Goal: Check status: Check status

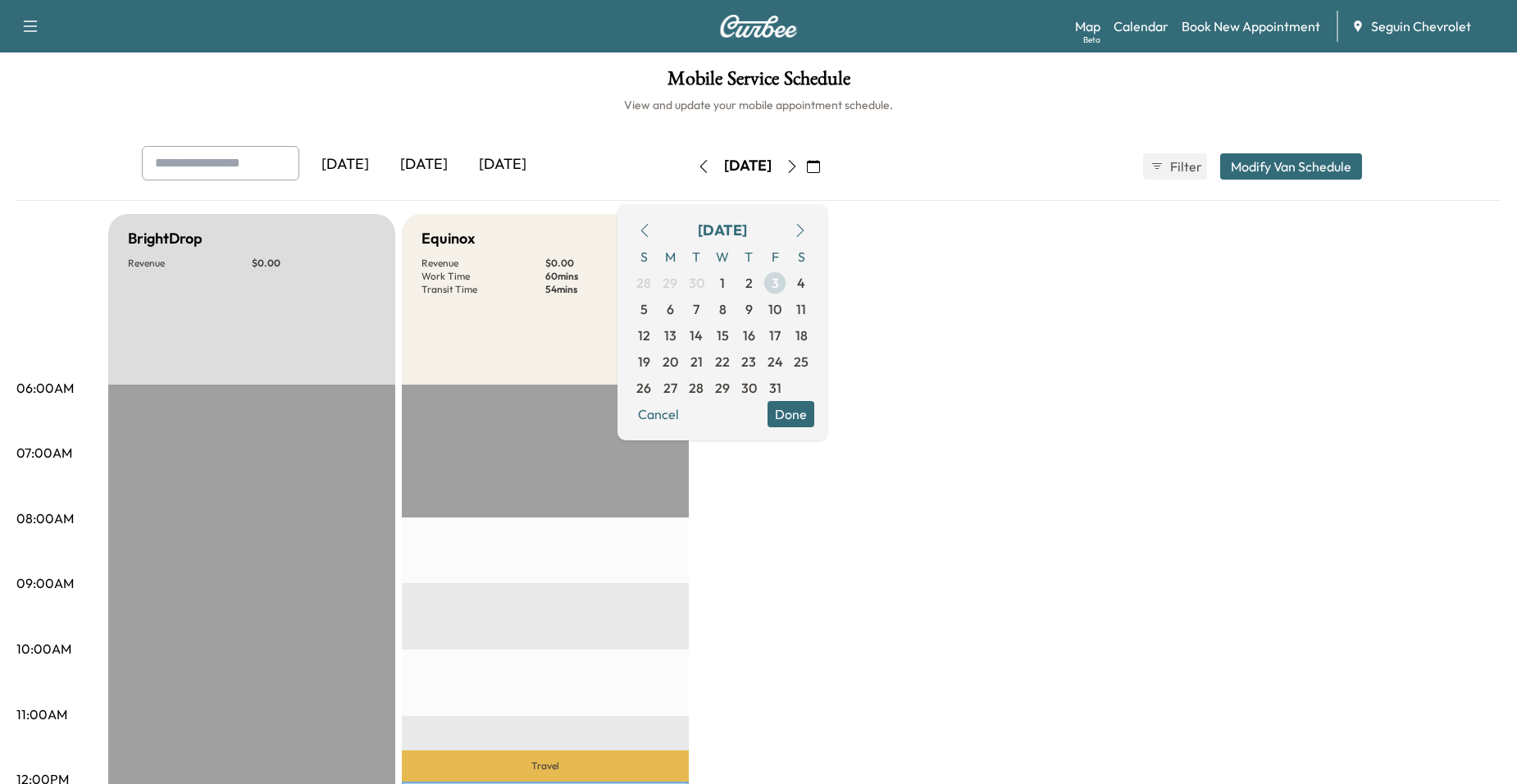
click at [779, 282] on span "3" at bounding box center [775, 282] width 7 height 20
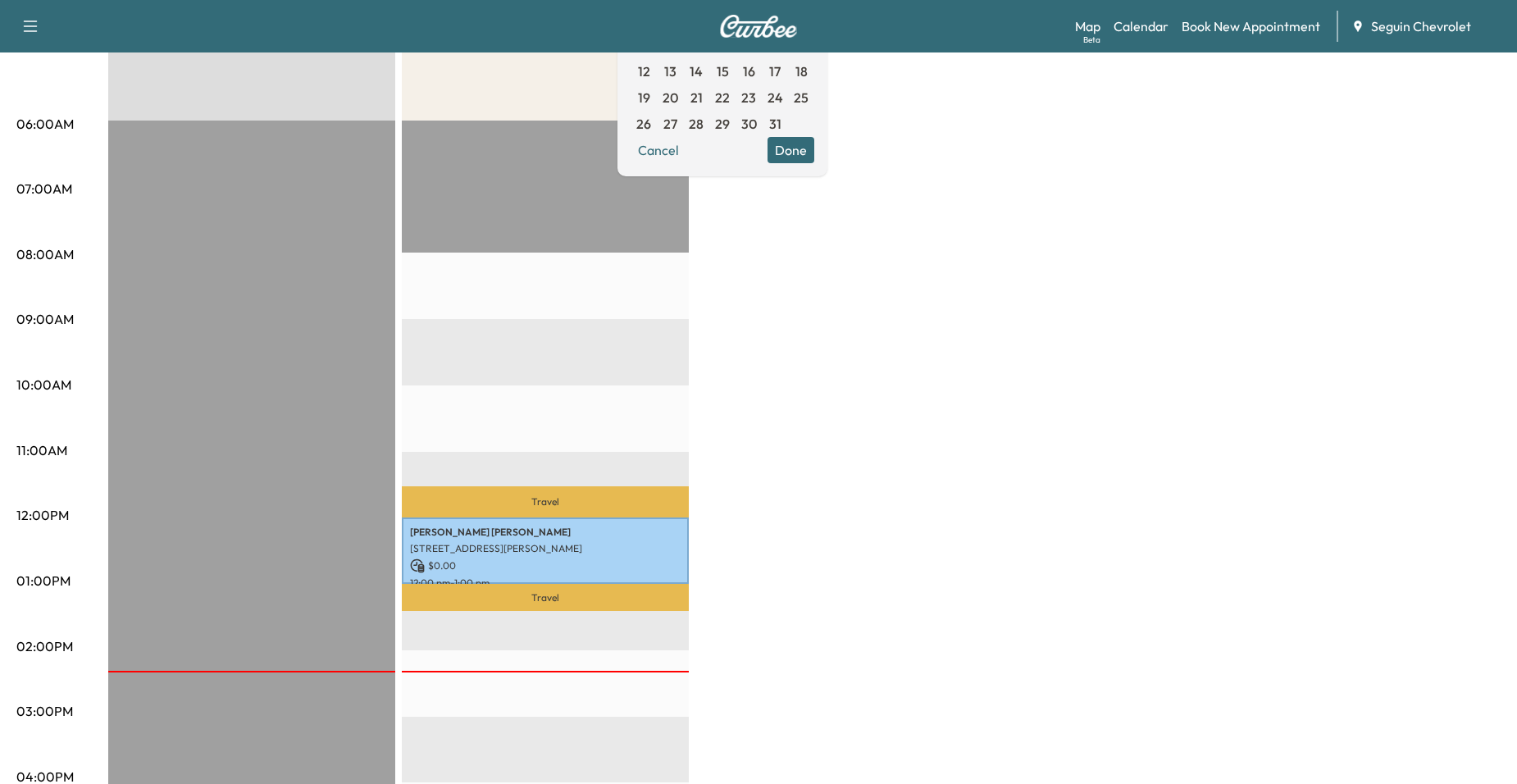
scroll to position [164, 0]
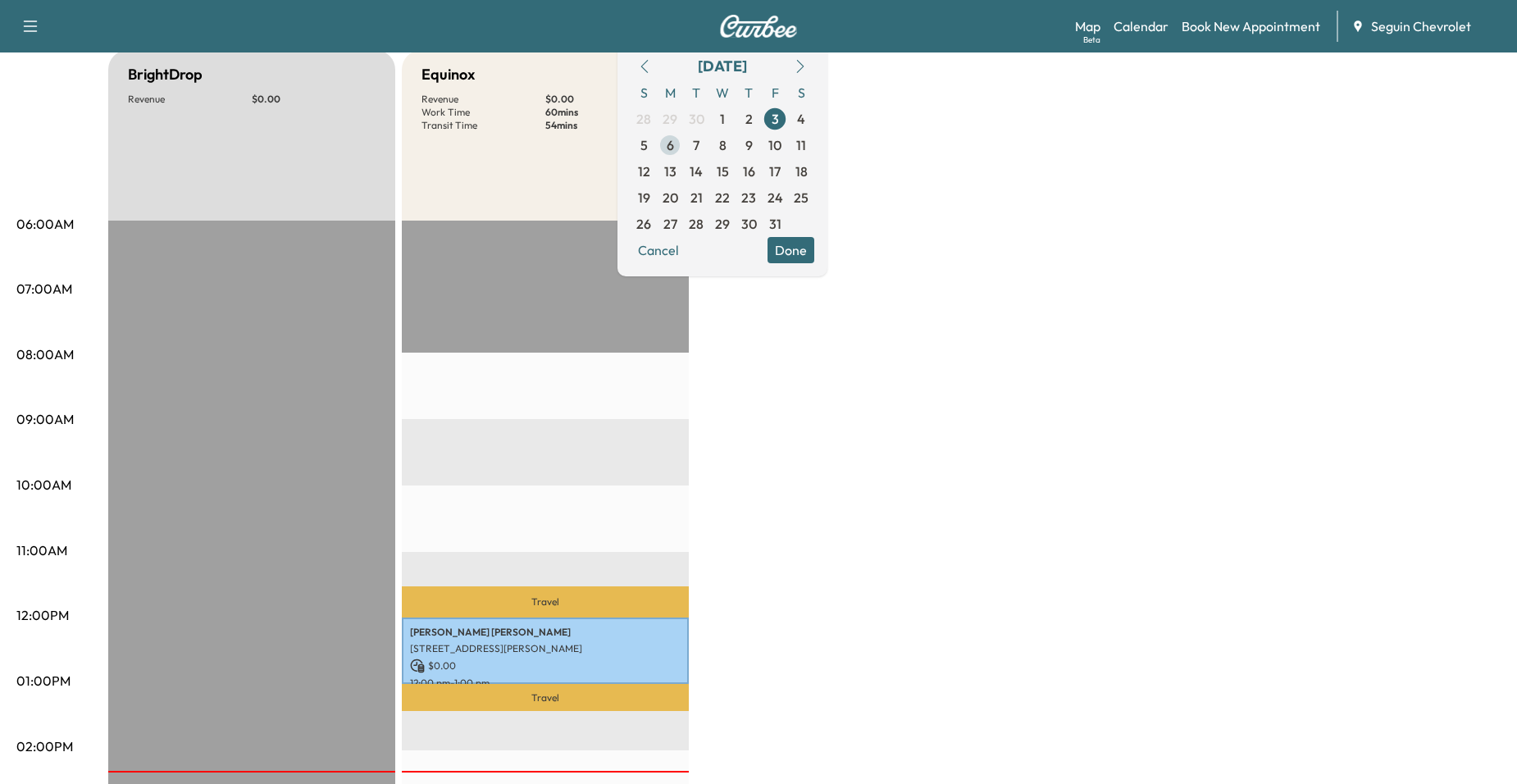
click at [683, 146] on span "6" at bounding box center [669, 144] width 26 height 26
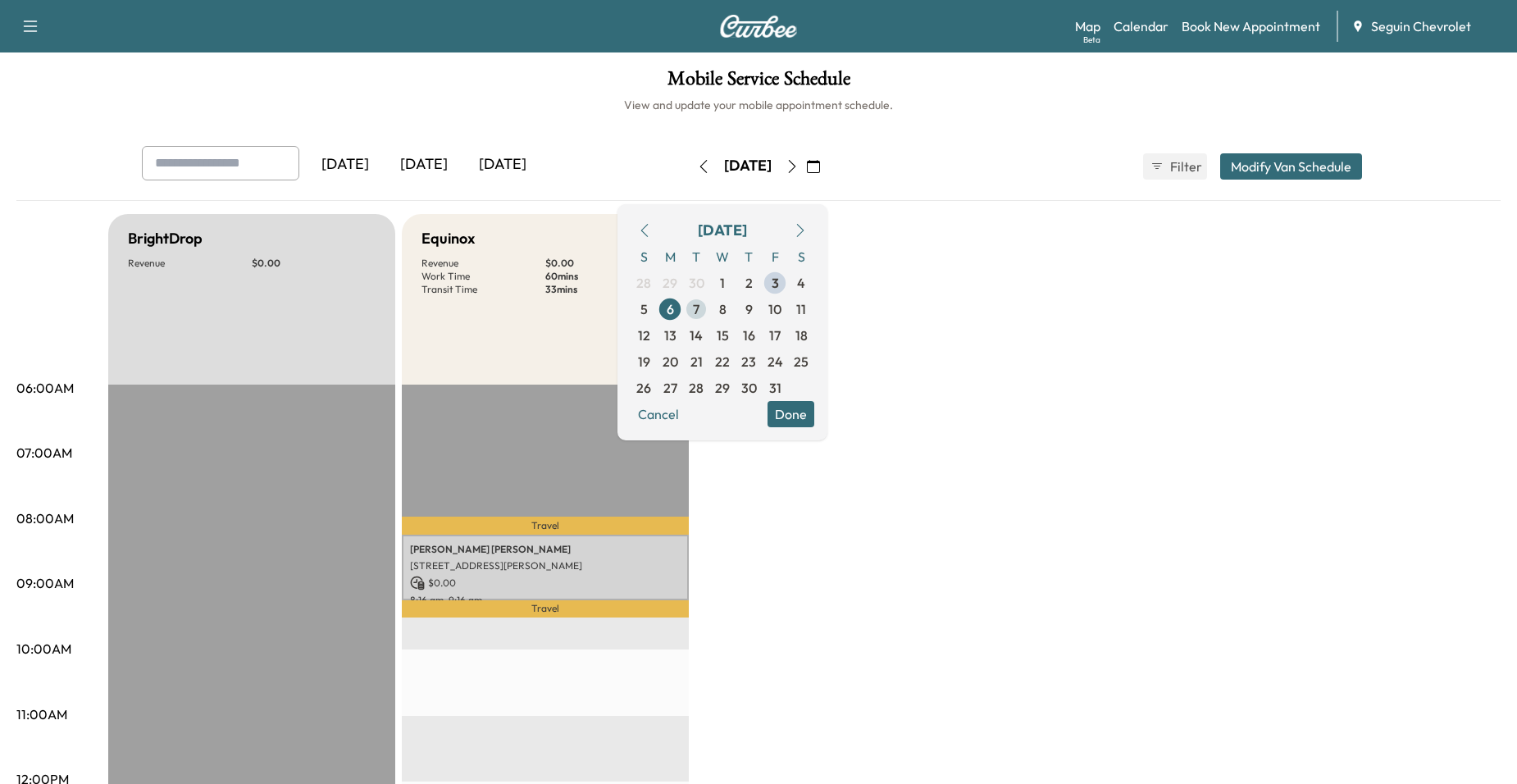
click at [709, 309] on span "7" at bounding box center [695, 308] width 26 height 26
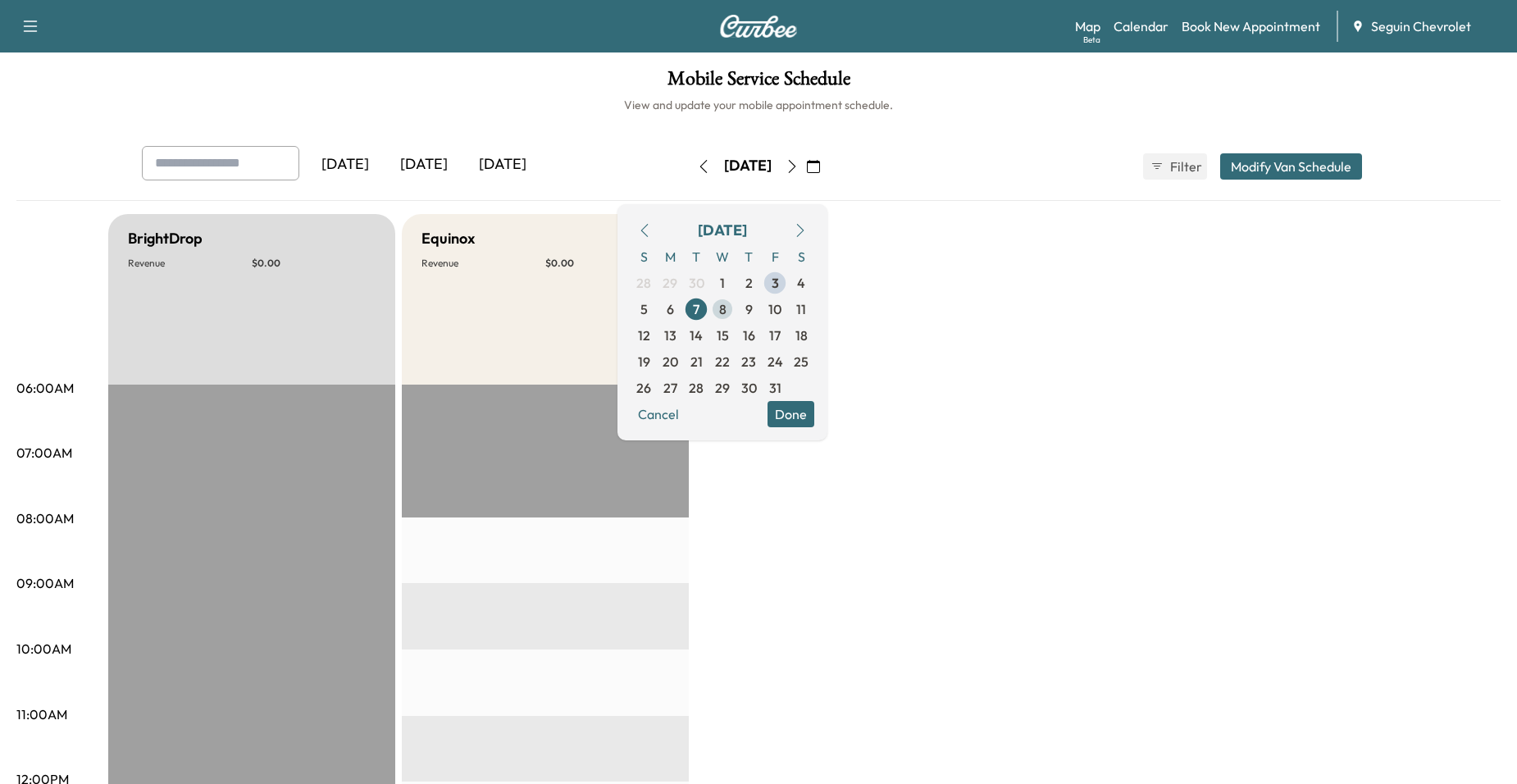
click at [726, 313] on span "8" at bounding box center [723, 309] width 7 height 20
click at [753, 309] on span "9" at bounding box center [749, 309] width 7 height 20
click at [782, 313] on span "10" at bounding box center [775, 309] width 13 height 20
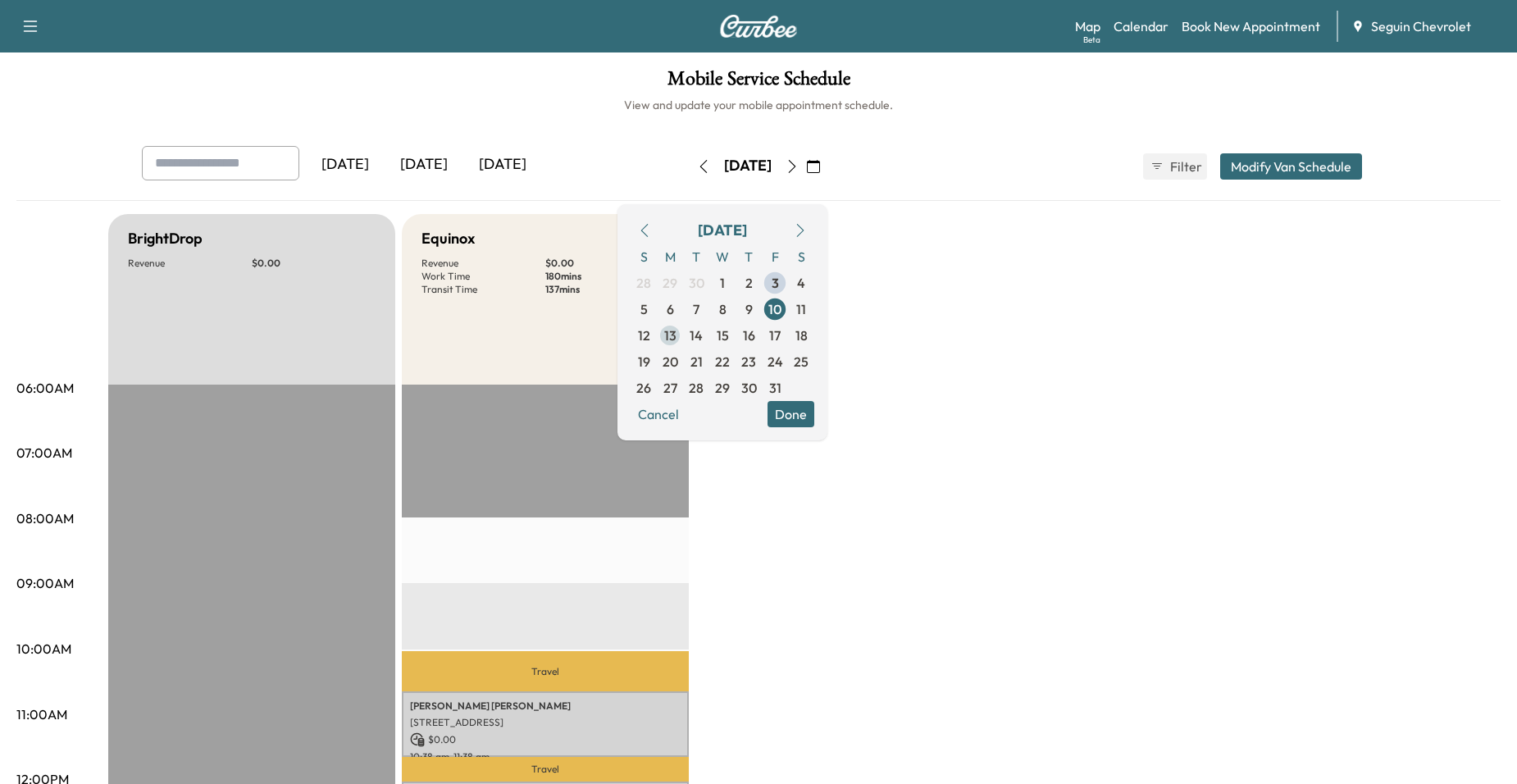
click at [676, 339] on span "13" at bounding box center [670, 335] width 12 height 20
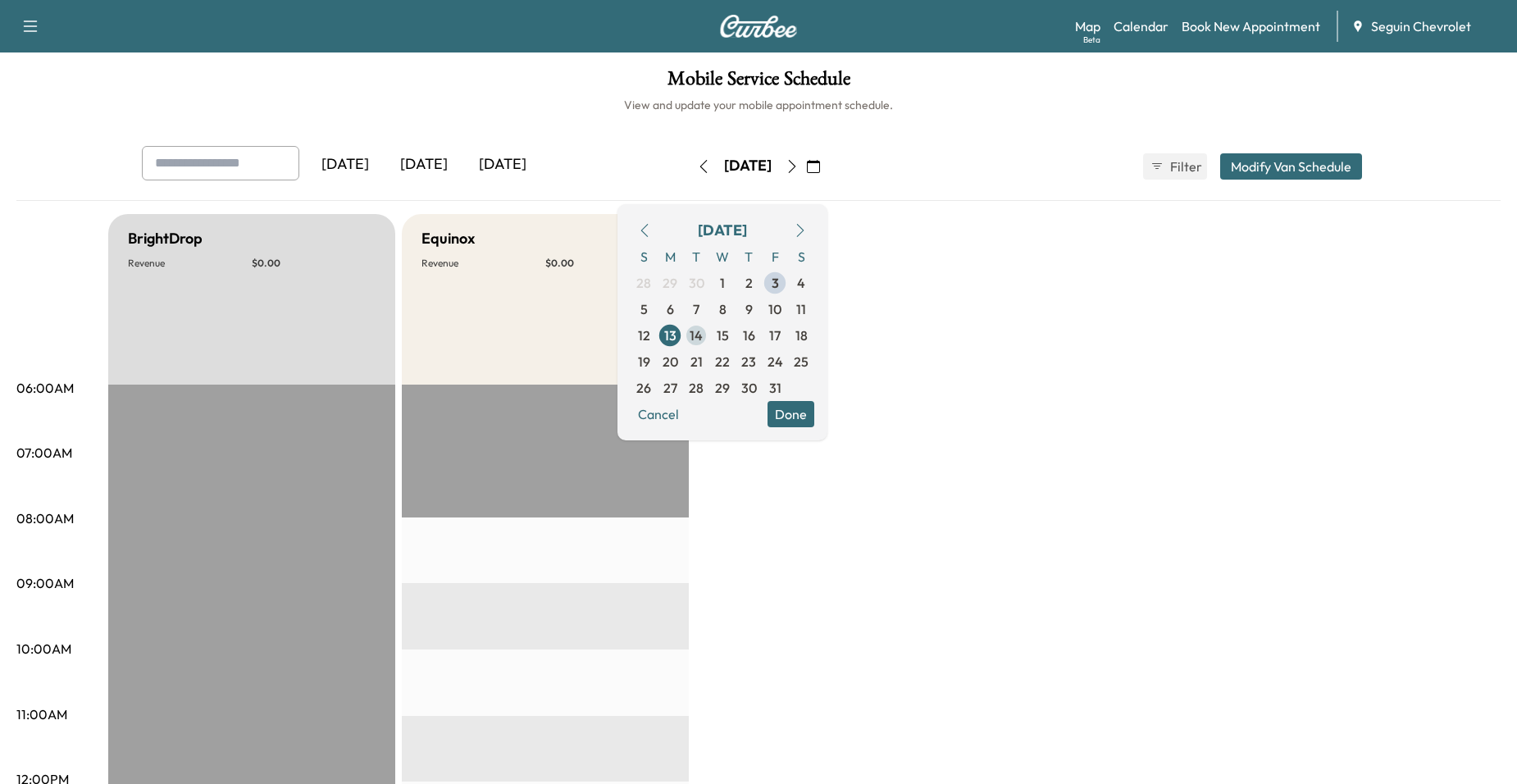
click at [709, 338] on span "14" at bounding box center [695, 335] width 26 height 26
click at [735, 339] on span "15" at bounding box center [722, 335] width 26 height 26
click at [762, 339] on span "16" at bounding box center [748, 335] width 26 height 26
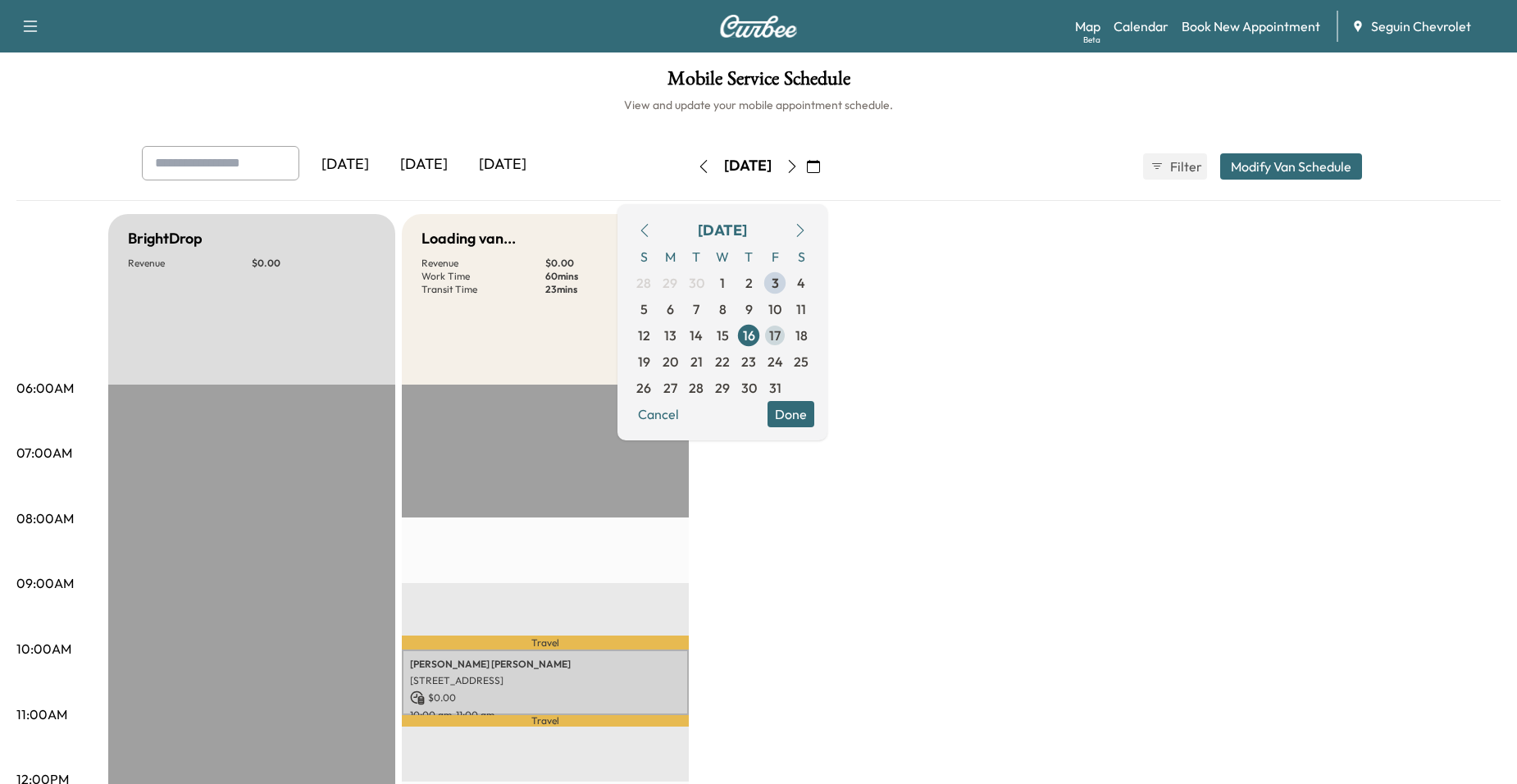
click at [781, 340] on span "17" at bounding box center [775, 335] width 12 height 20
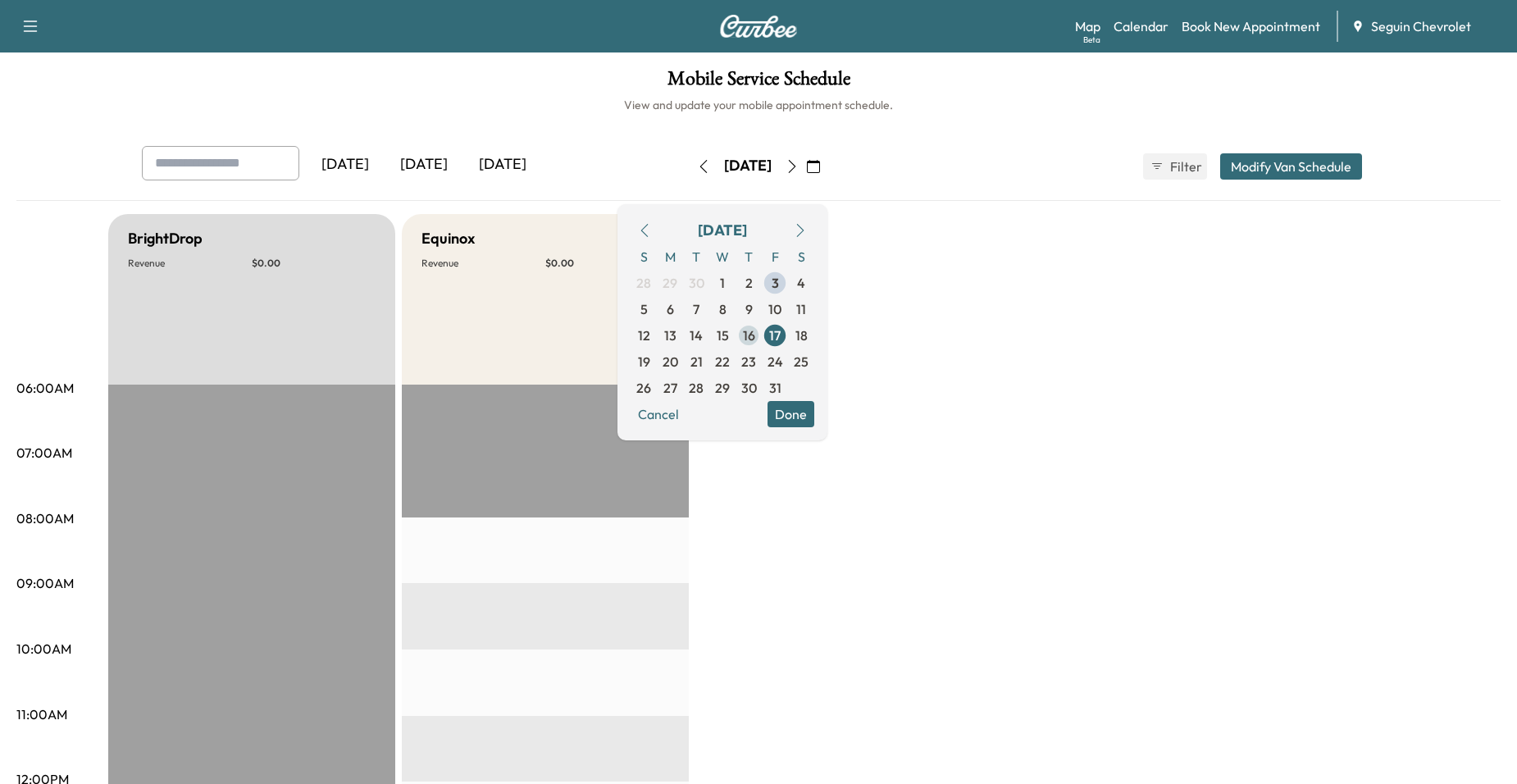
click at [762, 340] on span "16" at bounding box center [748, 335] width 26 height 26
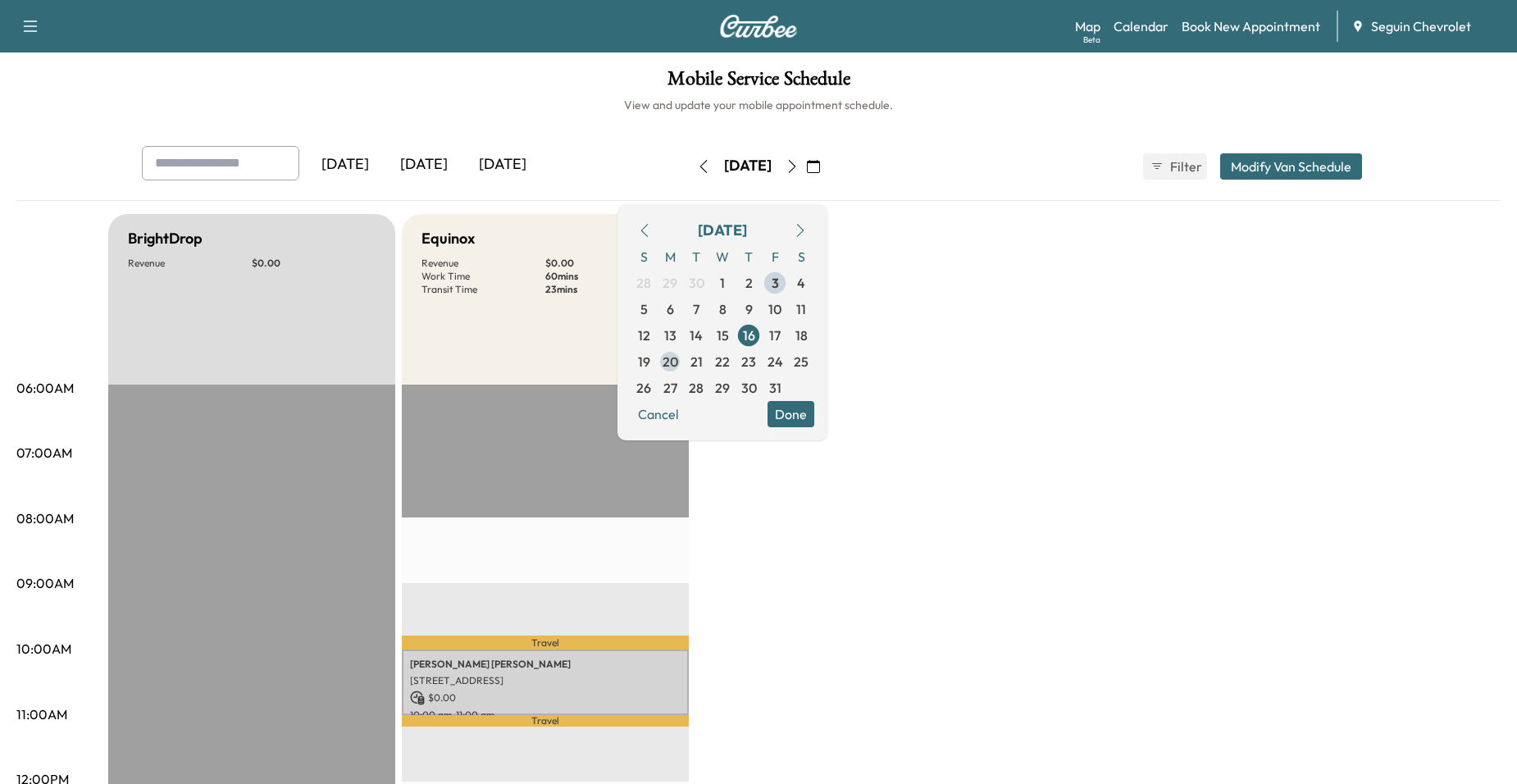
click at [678, 352] on span "20" at bounding box center [669, 362] width 15 height 20
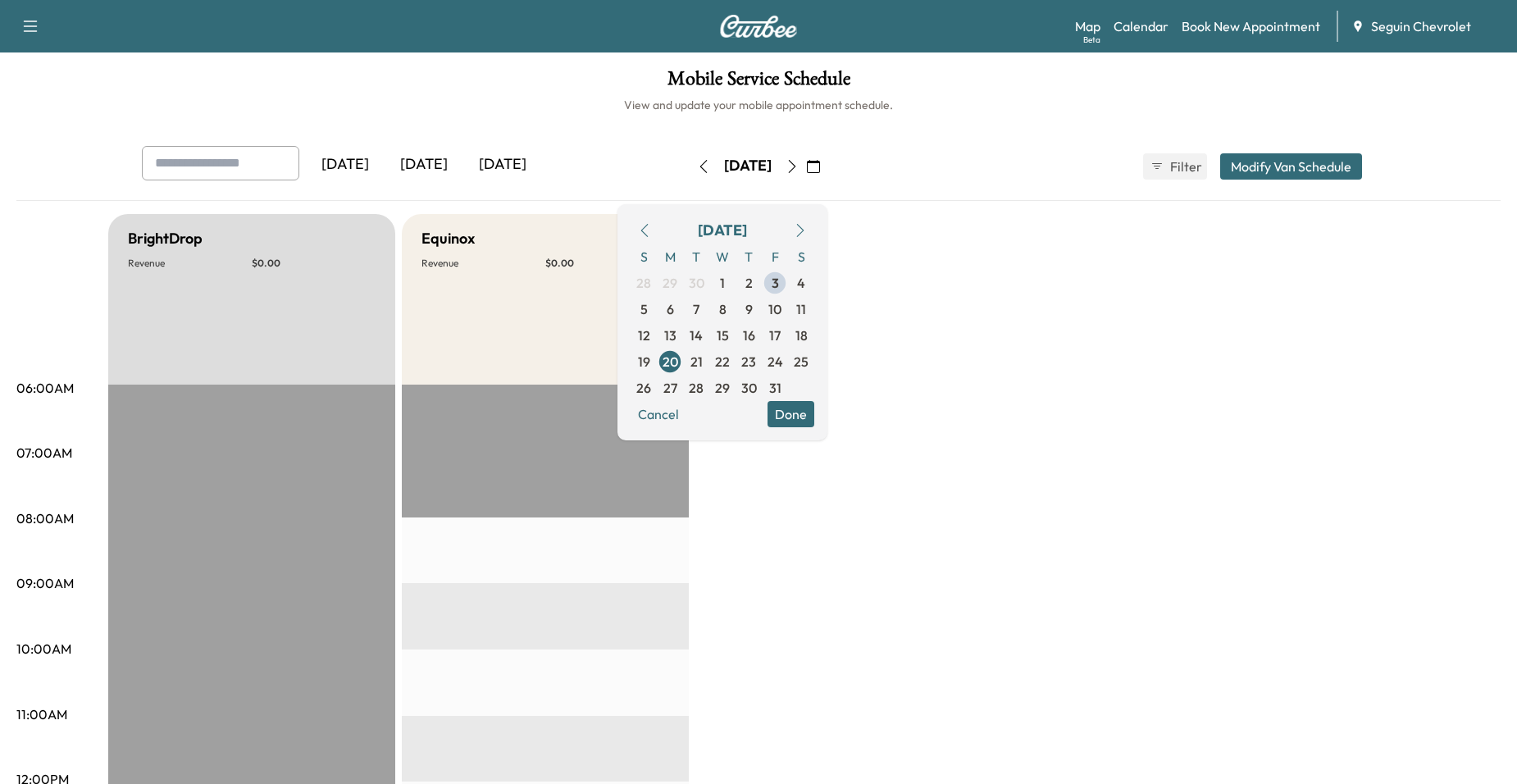
click at [815, 404] on button "Done" at bounding box center [791, 413] width 46 height 26
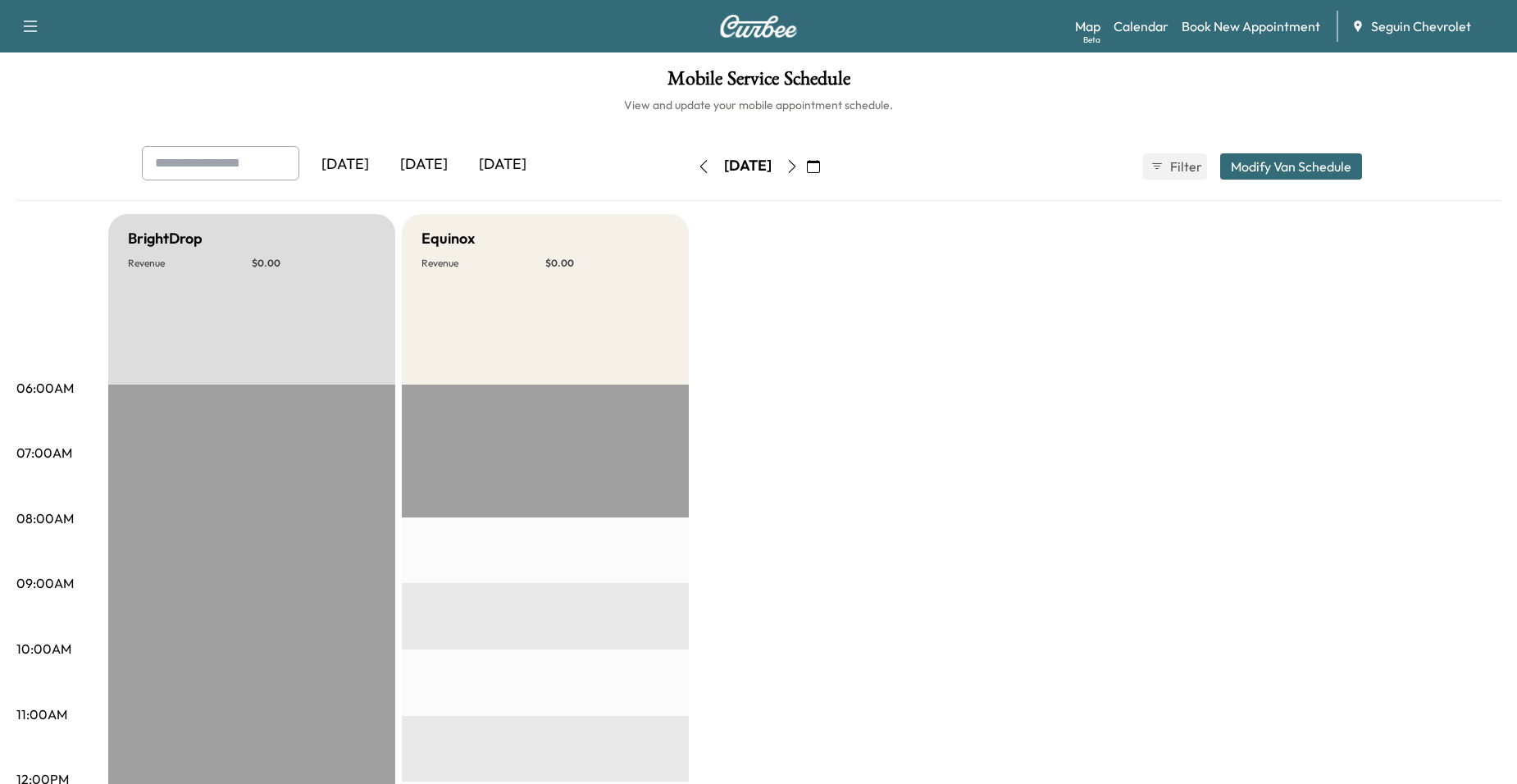
click at [820, 168] on icon "button" at bounding box center [813, 166] width 13 height 13
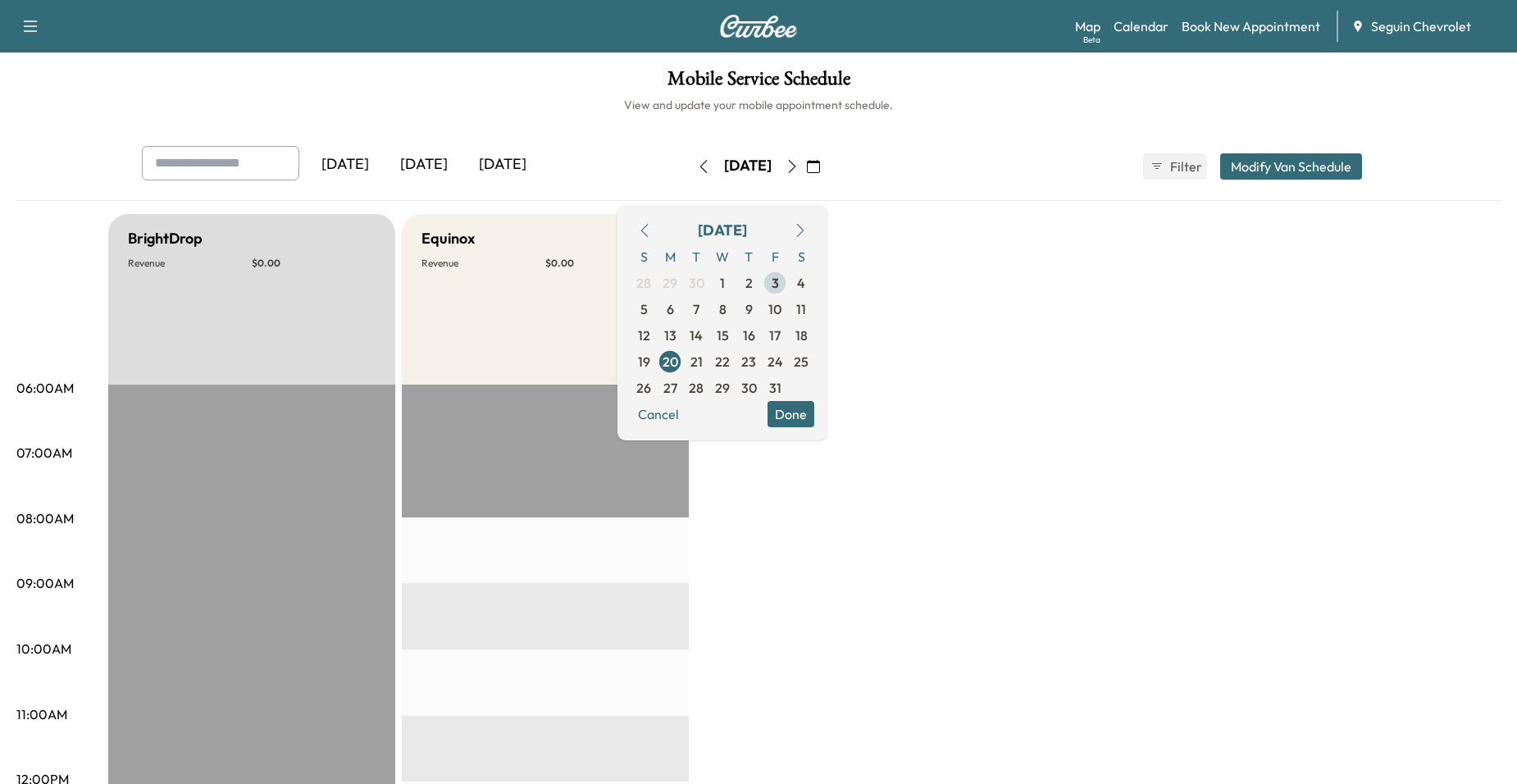
click at [788, 288] on span "3" at bounding box center [775, 282] width 26 height 26
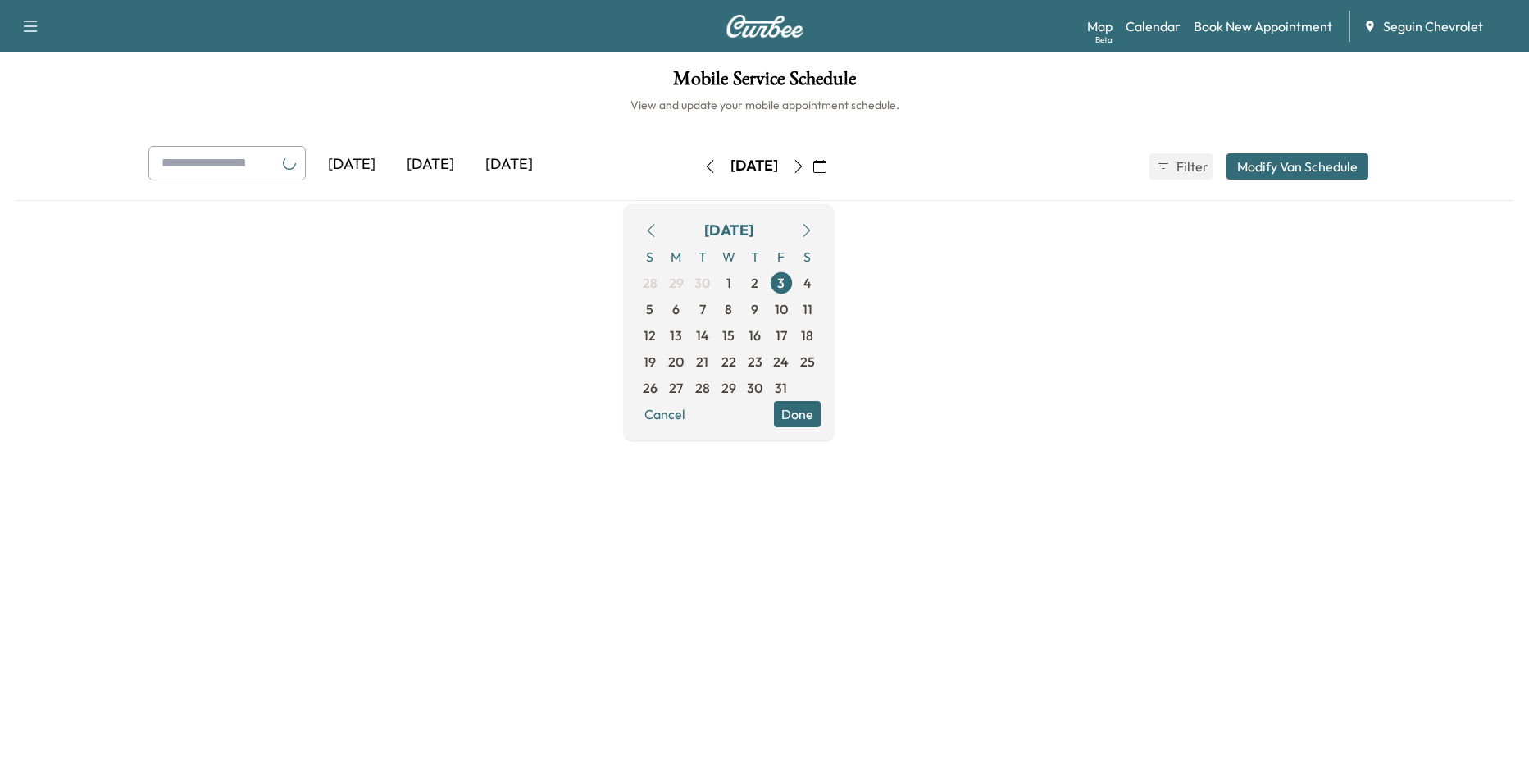
click at [887, 278] on div at bounding box center [764, 410] width 1496 height 392
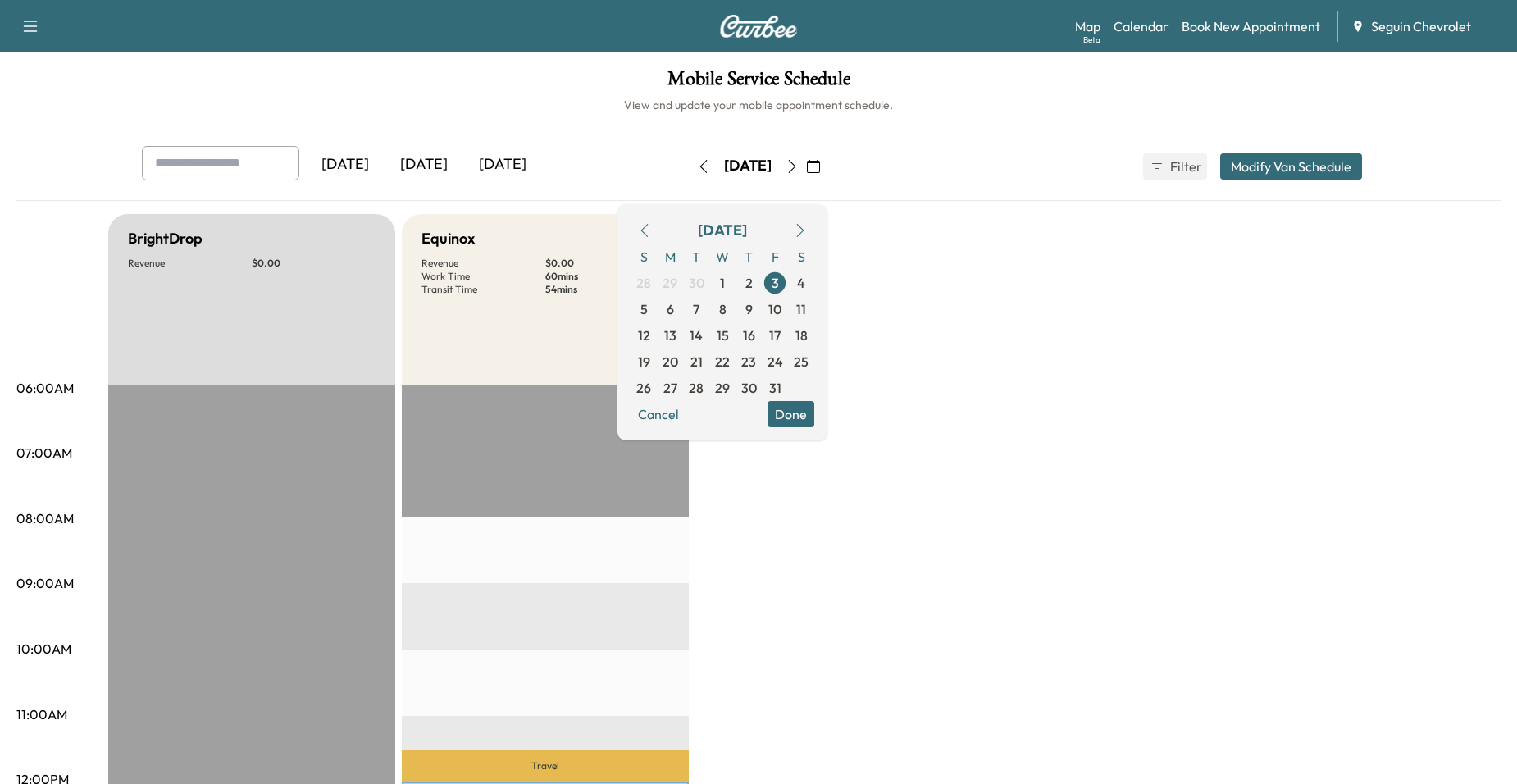
click at [815, 406] on button "Done" at bounding box center [791, 413] width 46 height 26
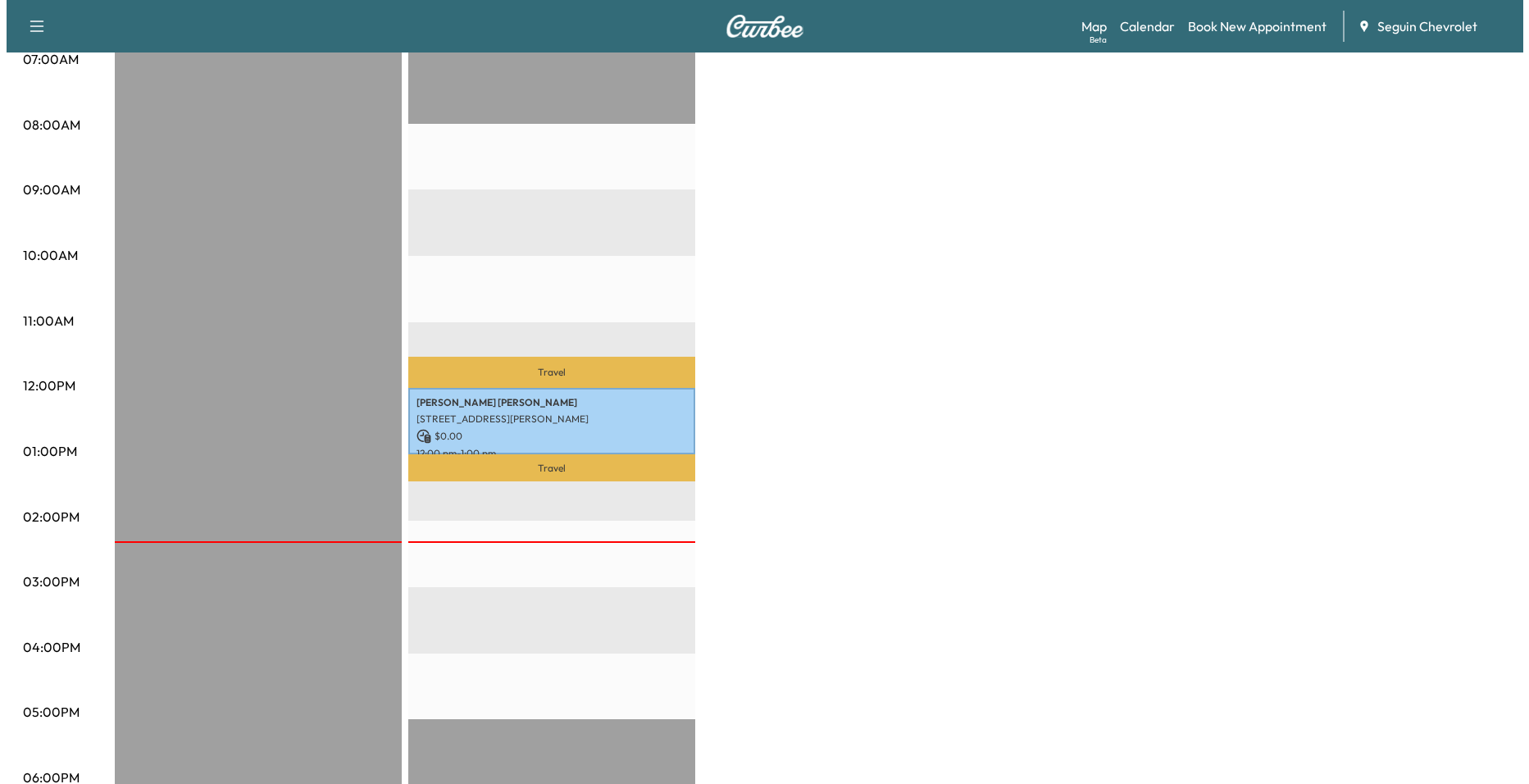
scroll to position [574, 0]
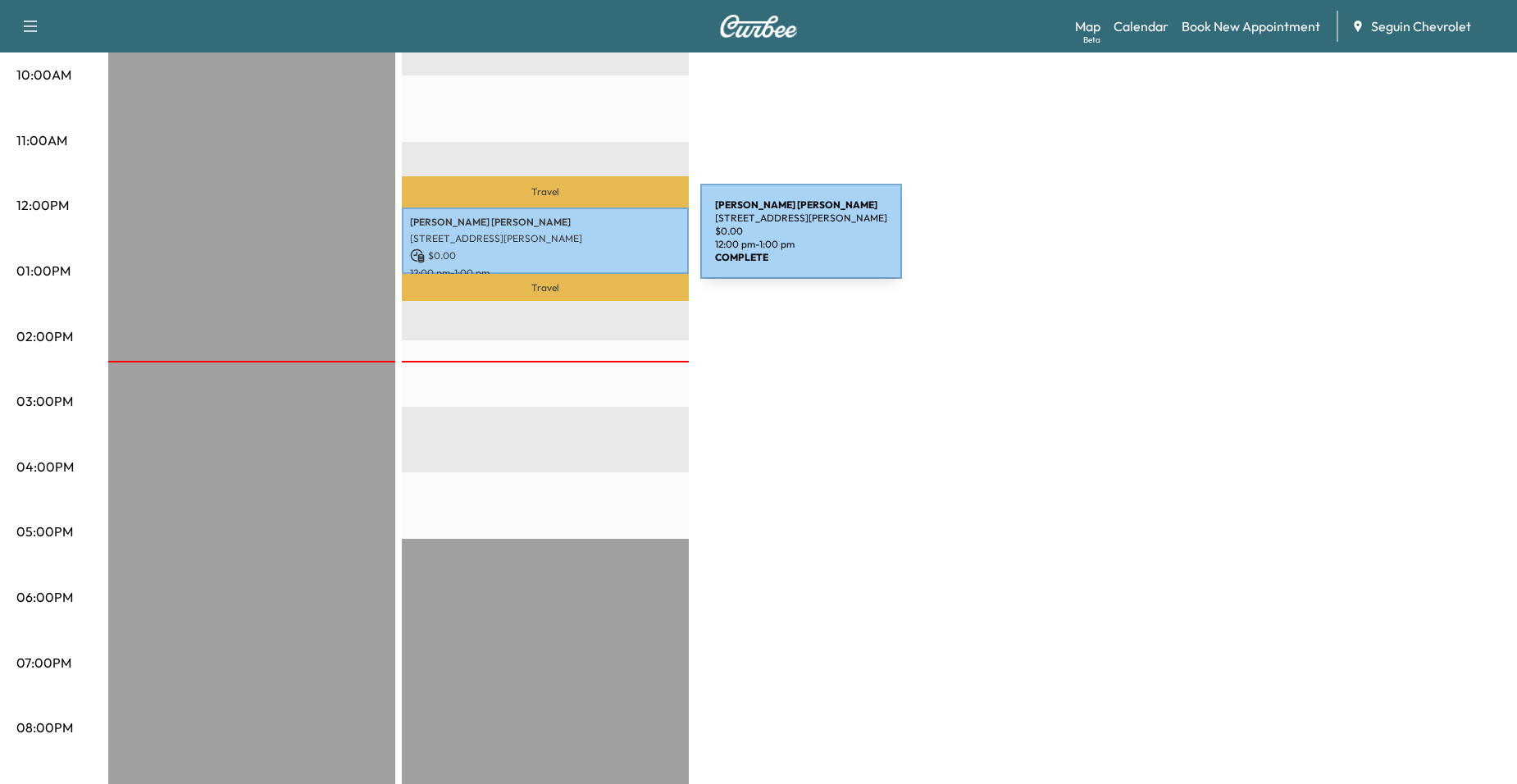
click at [578, 223] on p "[PERSON_NAME]" at bounding box center [545, 222] width 271 height 13
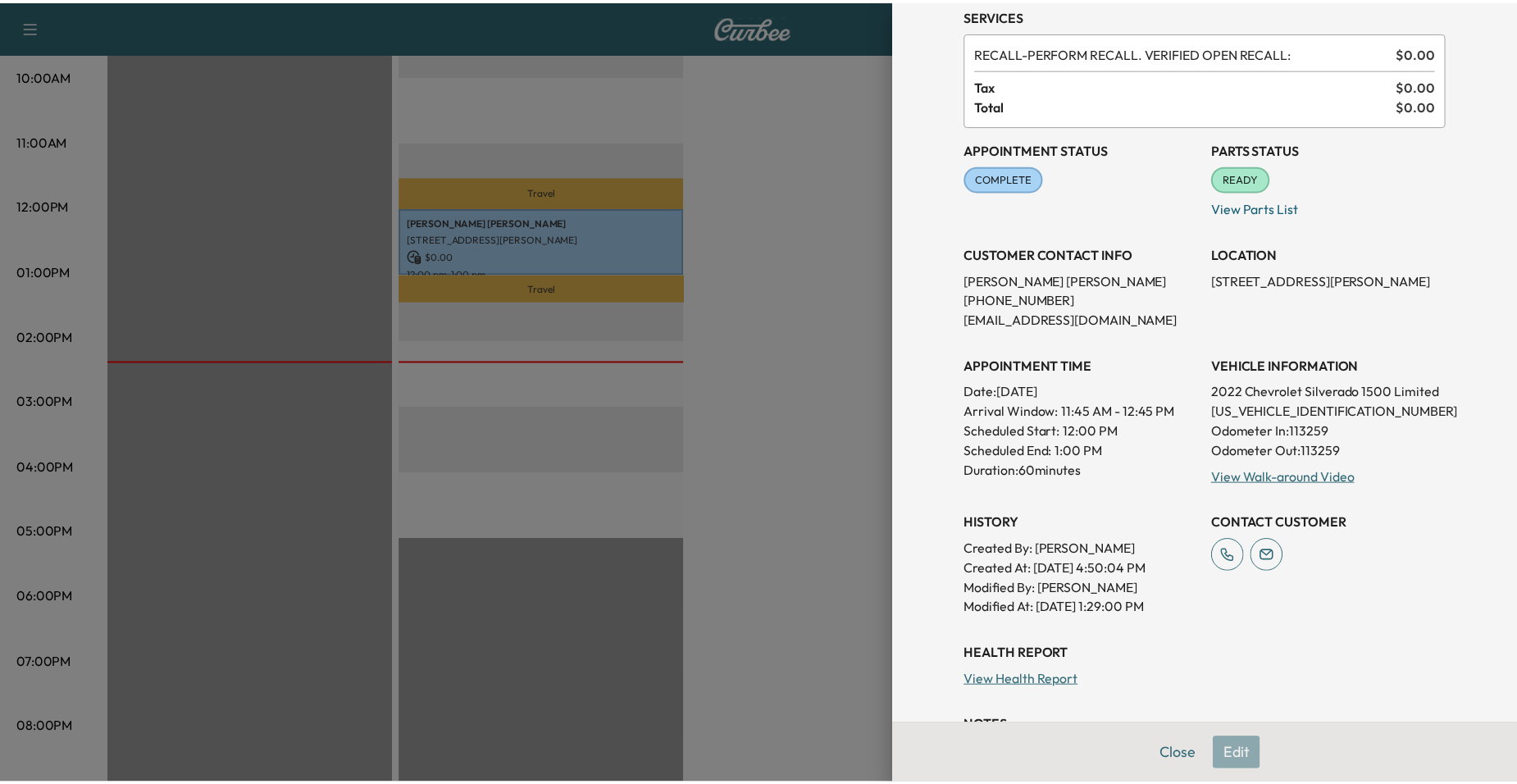
scroll to position [105, 0]
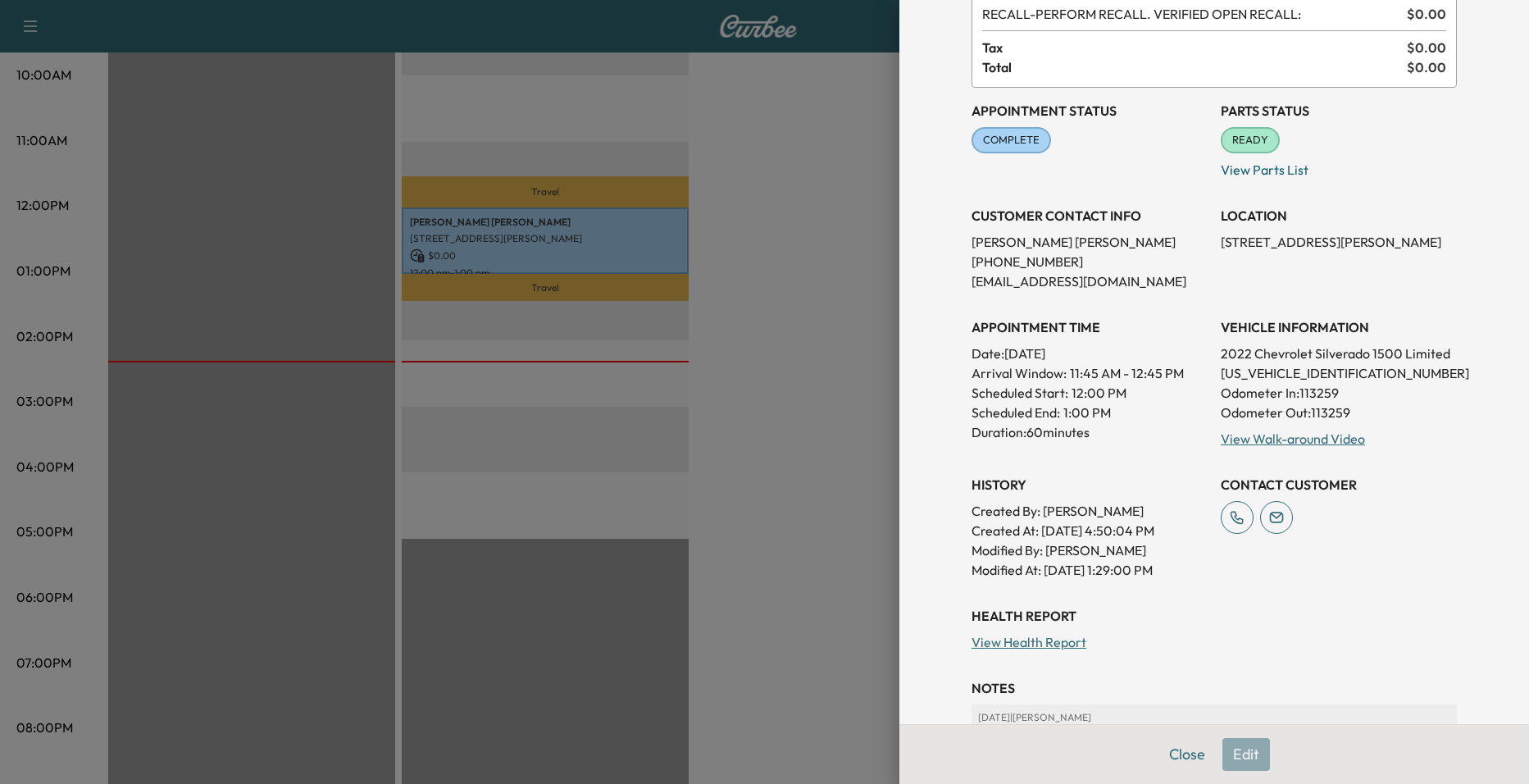
click at [815, 420] on div at bounding box center [764, 392] width 1529 height 784
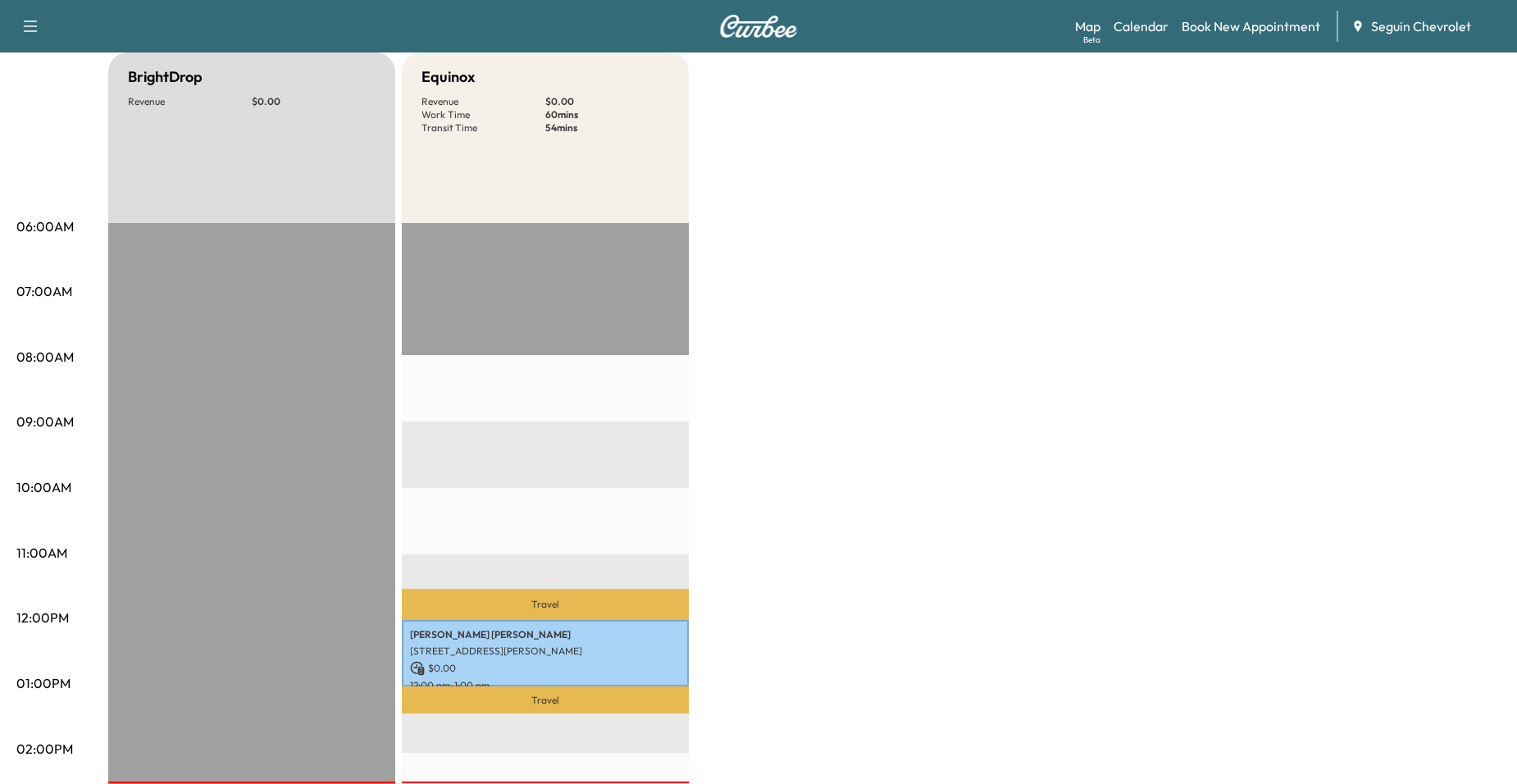
scroll to position [0, 0]
